Goal: Transaction & Acquisition: Purchase product/service

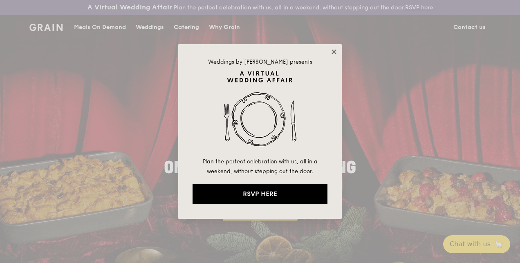
click at [332, 51] on icon at bounding box center [333, 51] width 7 height 7
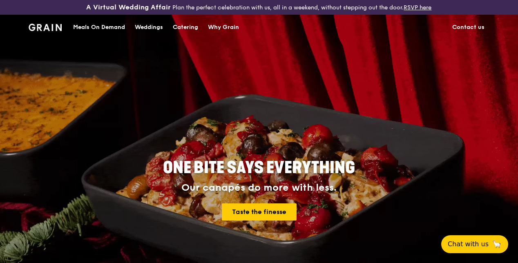
click at [99, 34] on div "Meals On Demand" at bounding box center [99, 27] width 52 height 25
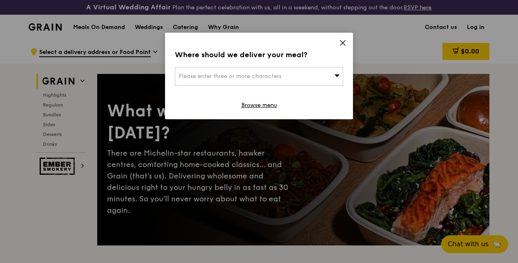
click at [344, 42] on icon at bounding box center [342, 42] width 7 height 7
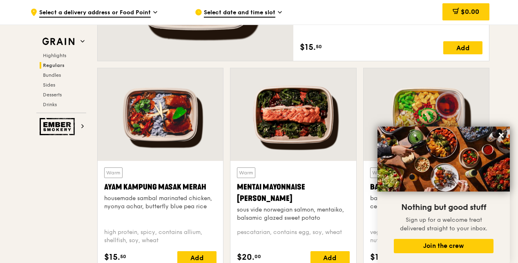
scroll to position [871, 0]
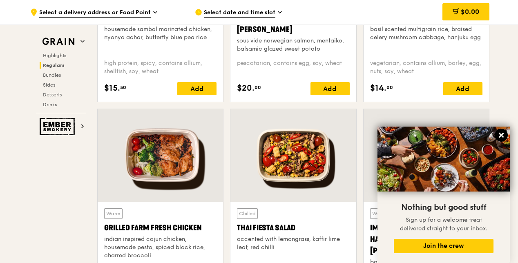
click at [499, 133] on icon at bounding box center [501, 135] width 5 height 5
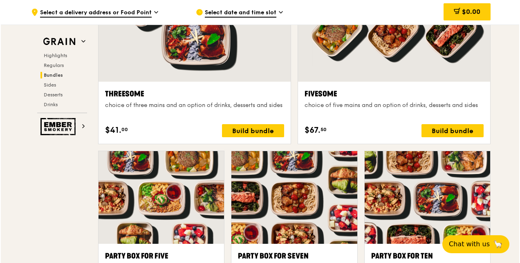
scroll to position [1525, 0]
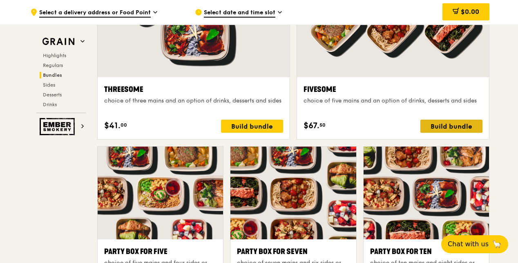
click at [454, 130] on div "Build bundle" at bounding box center [451, 126] width 62 height 13
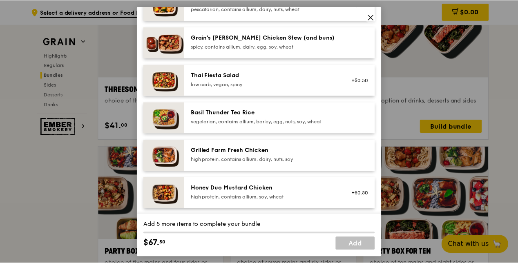
scroll to position [0, 0]
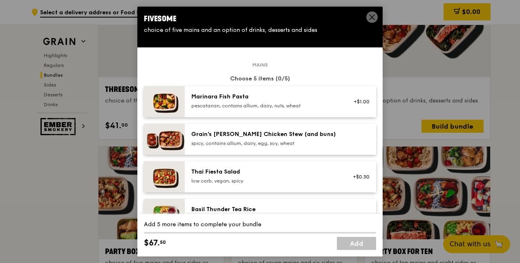
click at [368, 14] on icon at bounding box center [371, 16] width 7 height 7
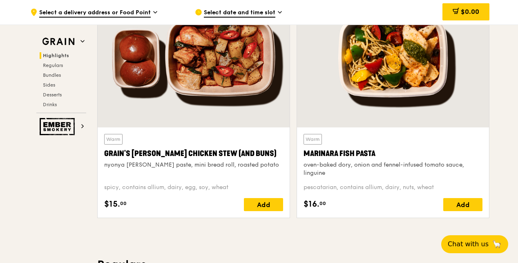
scroll to position [218, 0]
